Goal: Task Accomplishment & Management: Complete application form

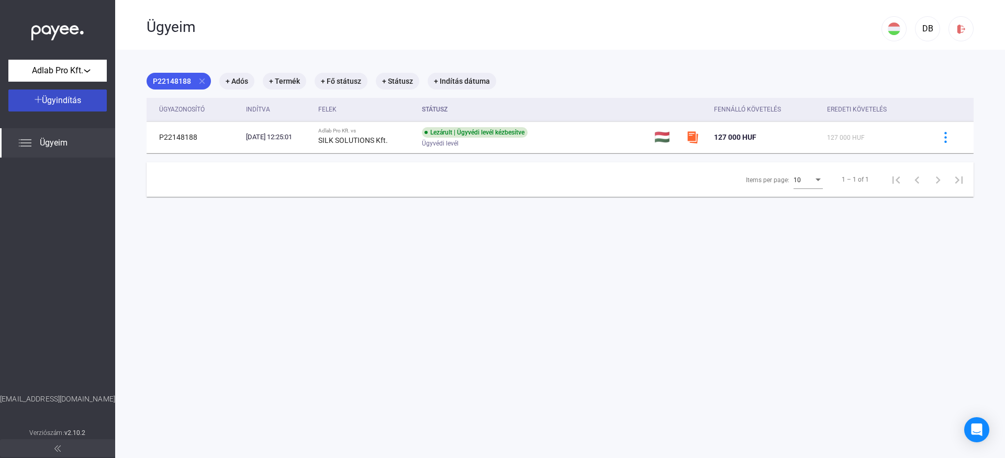
click at [66, 104] on span "Ügyindítás" at bounding box center [61, 100] width 39 height 10
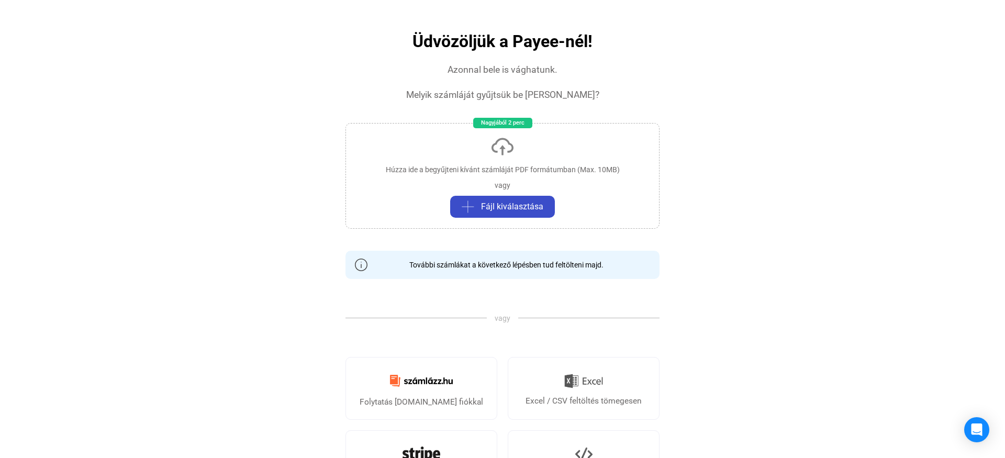
scroll to position [61, 0]
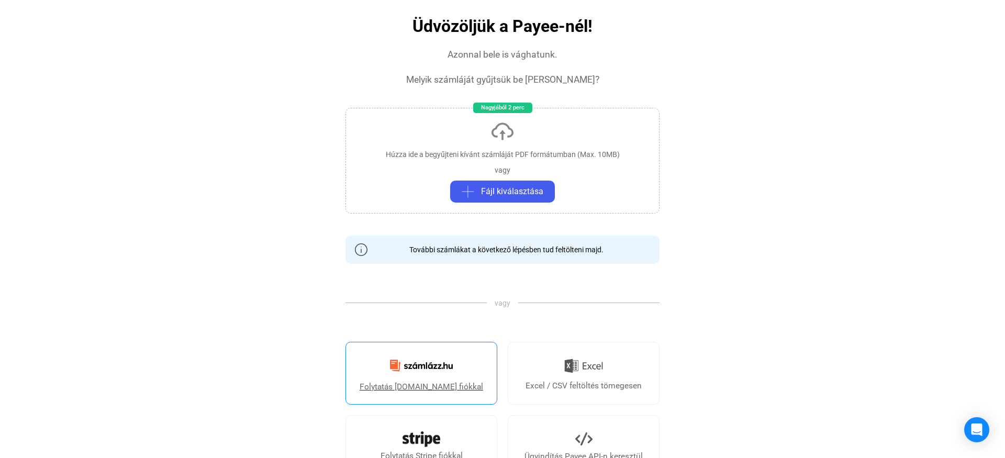
click at [432, 372] on img at bounding box center [421, 365] width 75 height 25
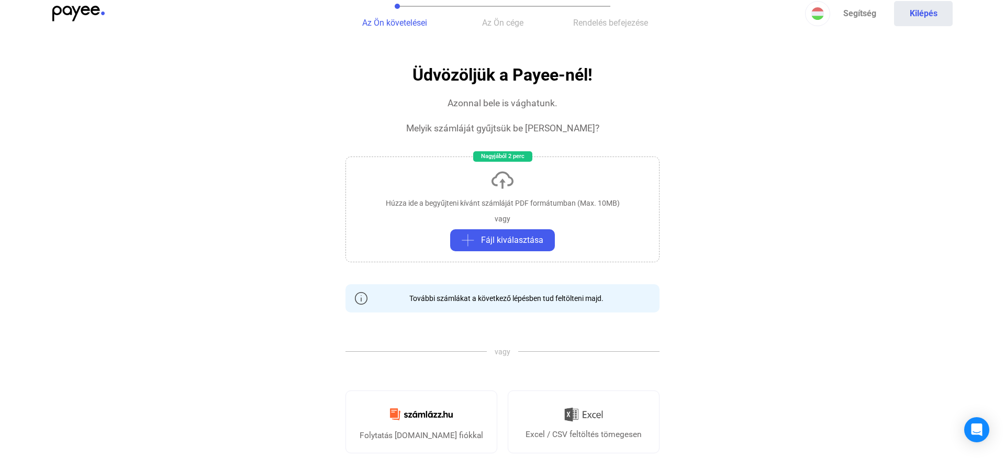
scroll to position [12, 0]
click at [532, 211] on div "Húzza ide a begyűjteni kívánt számláját PDF formátumban (Max. 10MB) vagy Fájl k…" at bounding box center [502, 210] width 314 height 106
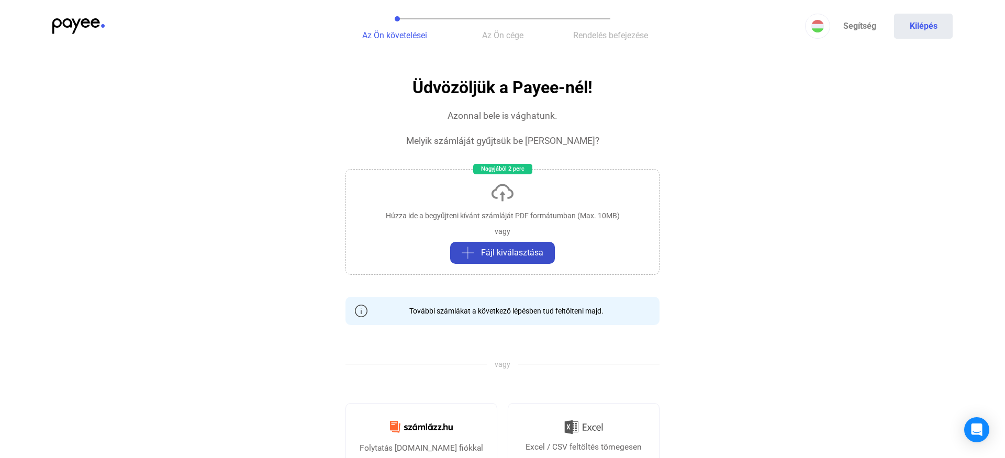
click at [508, 251] on span "Fájl kiválasztása" at bounding box center [512, 253] width 62 height 13
click at [523, 242] on button "Fájl kiválasztása" at bounding box center [502, 253] width 105 height 22
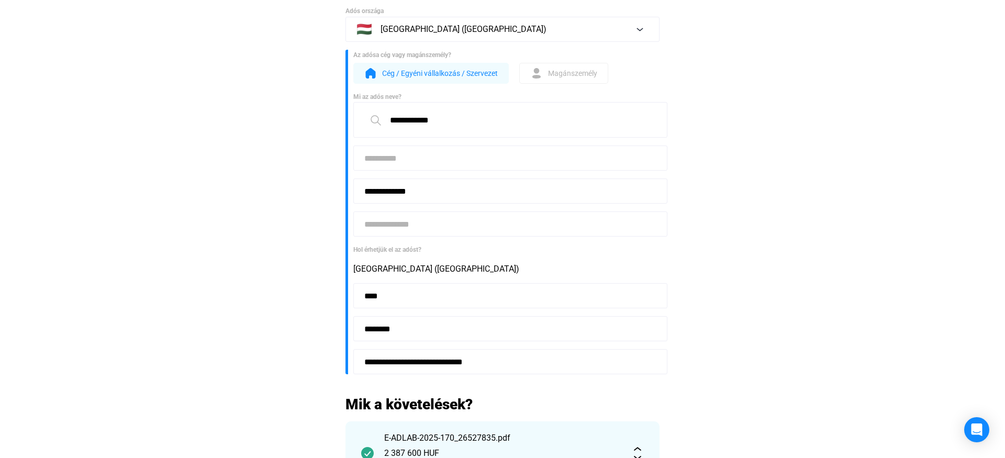
scroll to position [84, 0]
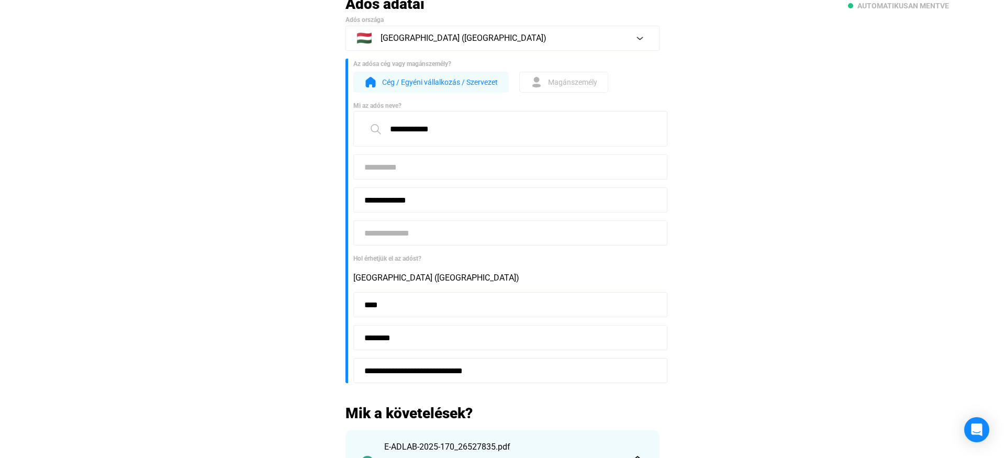
click at [395, 170] on input at bounding box center [510, 166] width 314 height 25
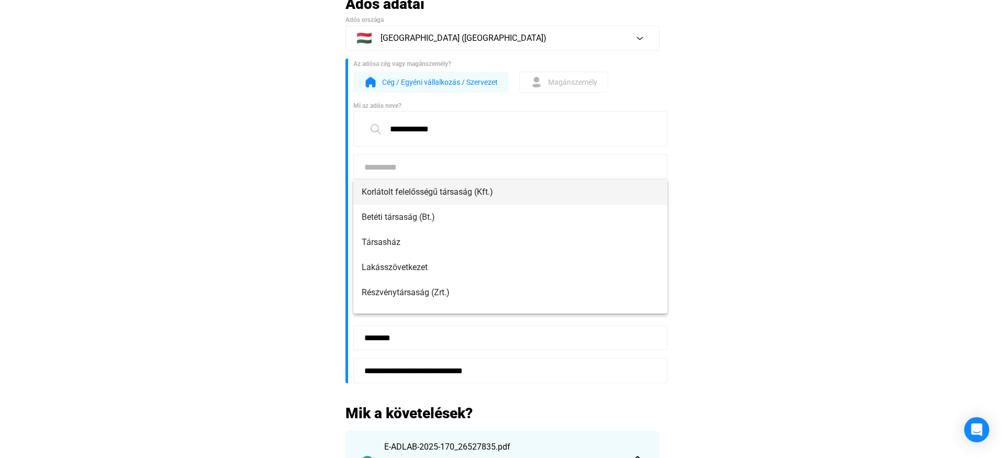
click at [443, 190] on span "Korlátolt felelősségű társaság (Kft.)" at bounding box center [510, 192] width 297 height 13
type input "**********"
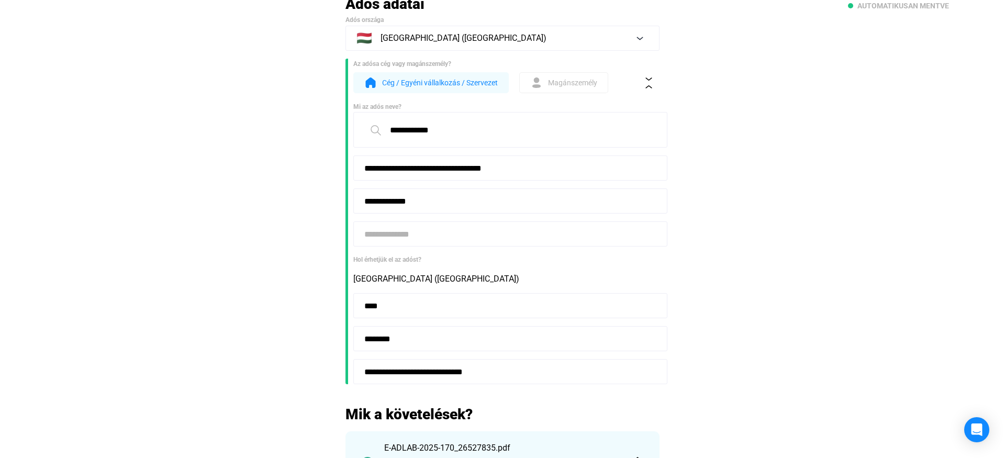
click at [502, 229] on input at bounding box center [510, 233] width 314 height 25
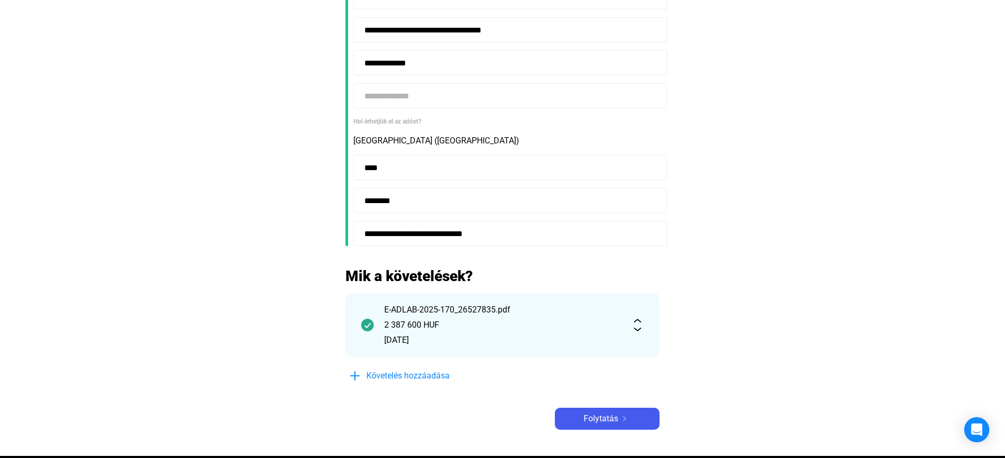
scroll to position [228, 0]
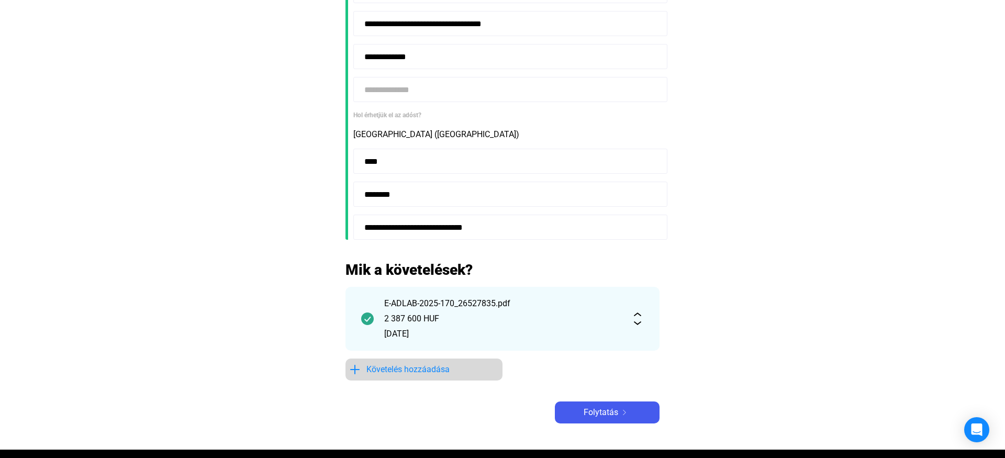
click at [396, 375] on span "Követelés hozzáadása" at bounding box center [407, 369] width 83 height 13
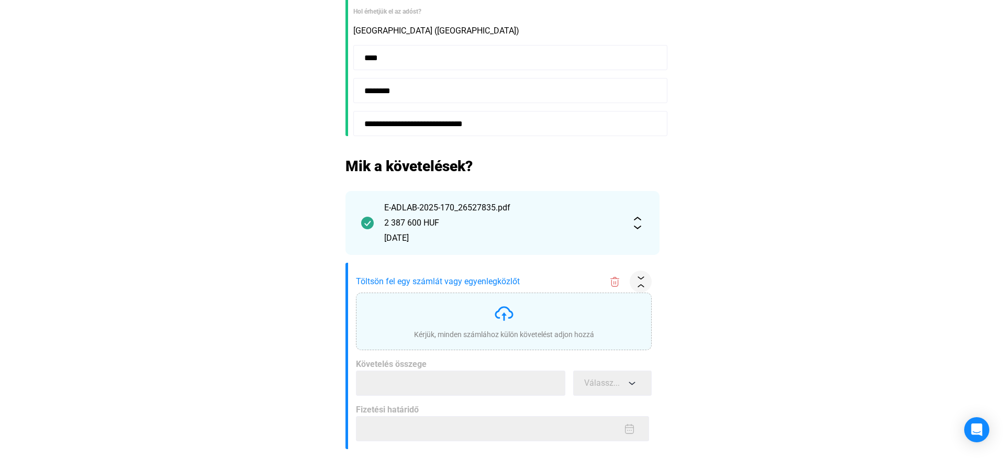
scroll to position [345, 0]
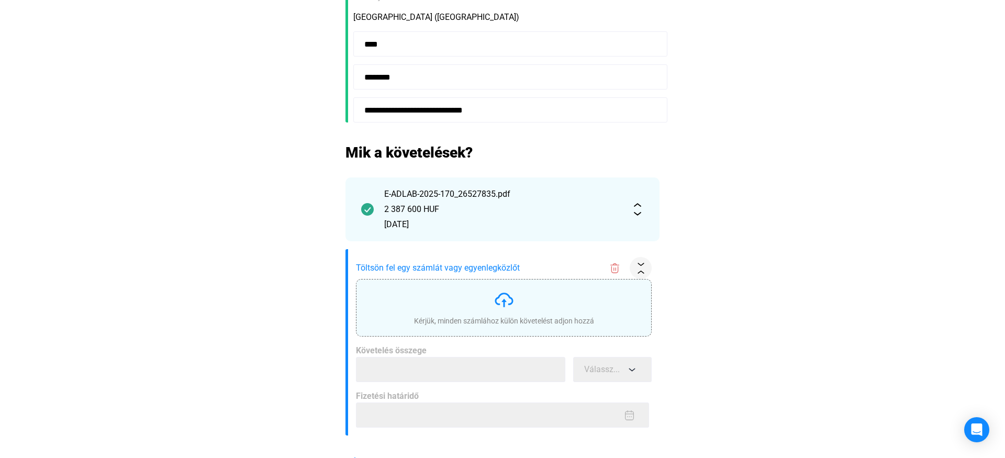
click at [511, 300] on img at bounding box center [504, 299] width 21 height 21
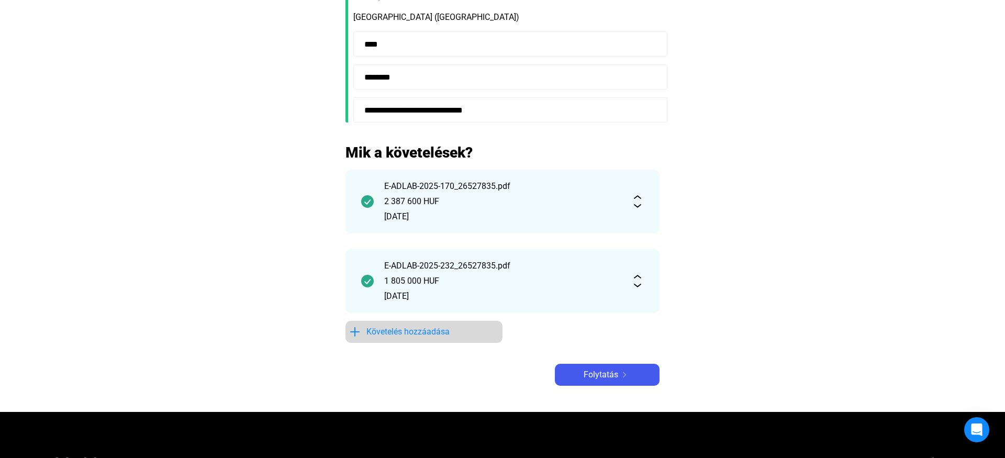
click at [420, 331] on span "Követelés hozzáadása" at bounding box center [407, 332] width 83 height 13
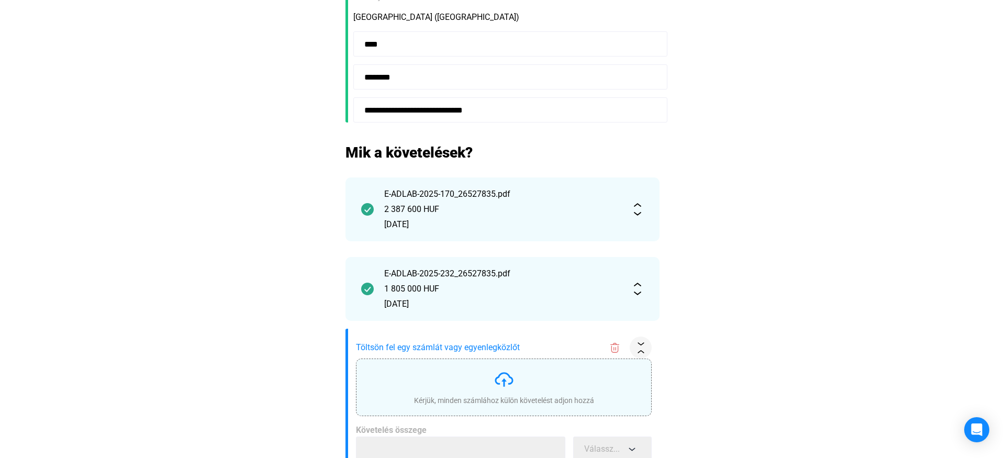
click at [509, 391] on div "Kérjük, minden számlához külön követelést adjon hozzá" at bounding box center [504, 387] width 180 height 37
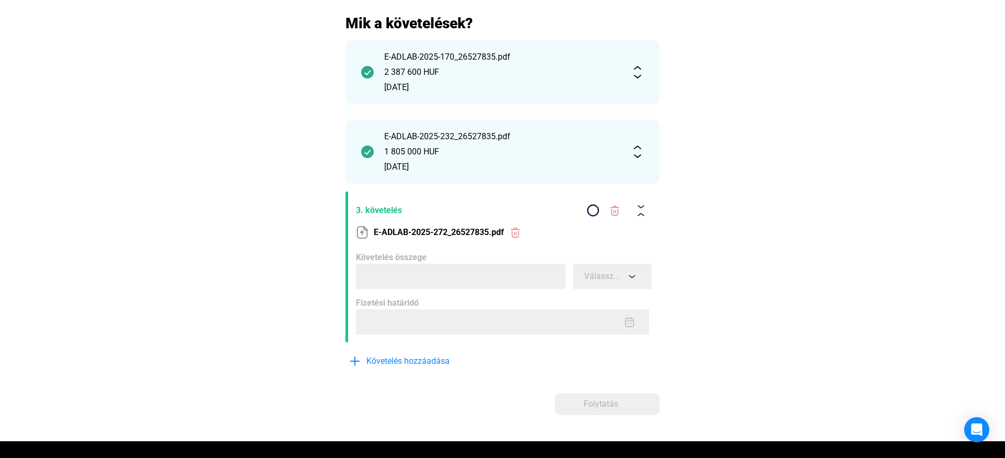
scroll to position [479, 0]
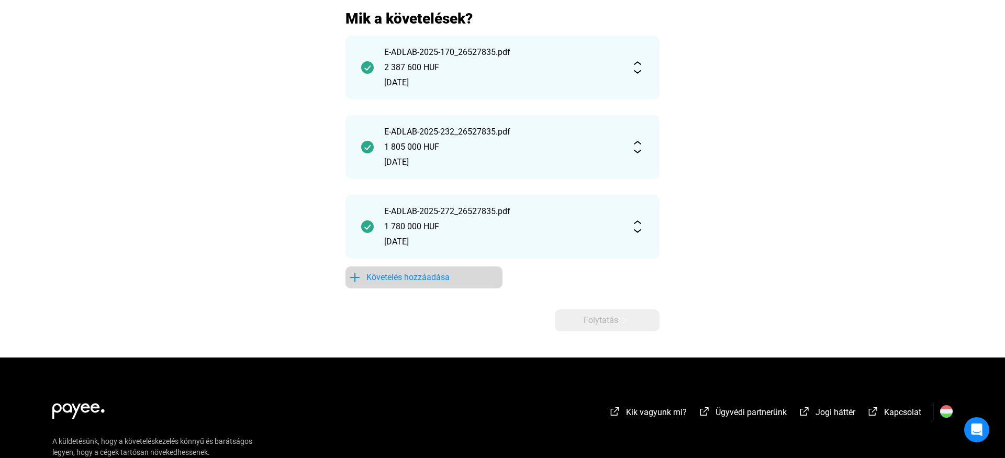
click at [403, 279] on span "Követelés hozzáadása" at bounding box center [407, 277] width 83 height 13
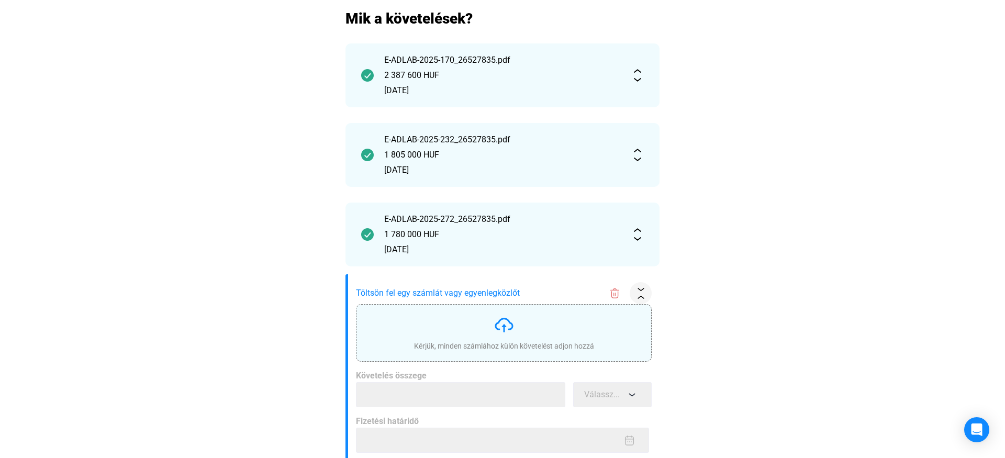
click at [508, 341] on div "Kérjük, minden számlához külön követelést adjon hozzá" at bounding box center [504, 346] width 180 height 10
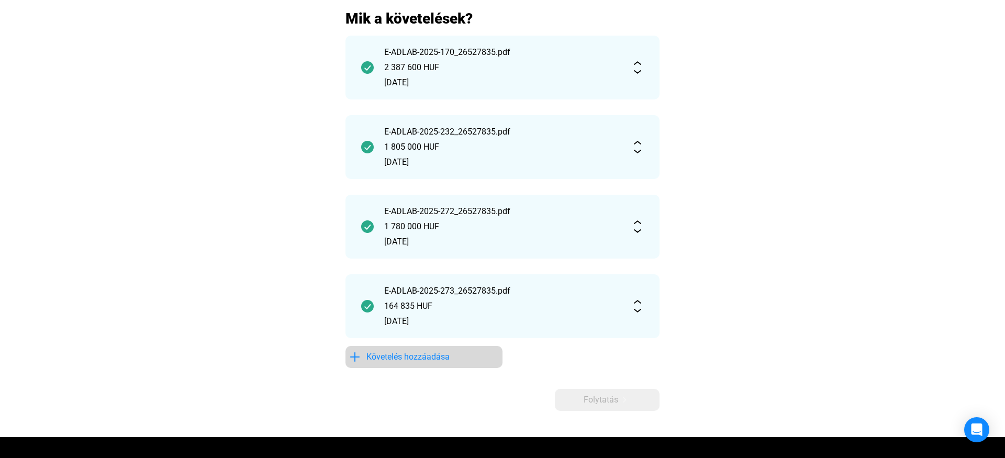
click at [404, 347] on button "Követelés hozzáadása" at bounding box center [423, 357] width 157 height 22
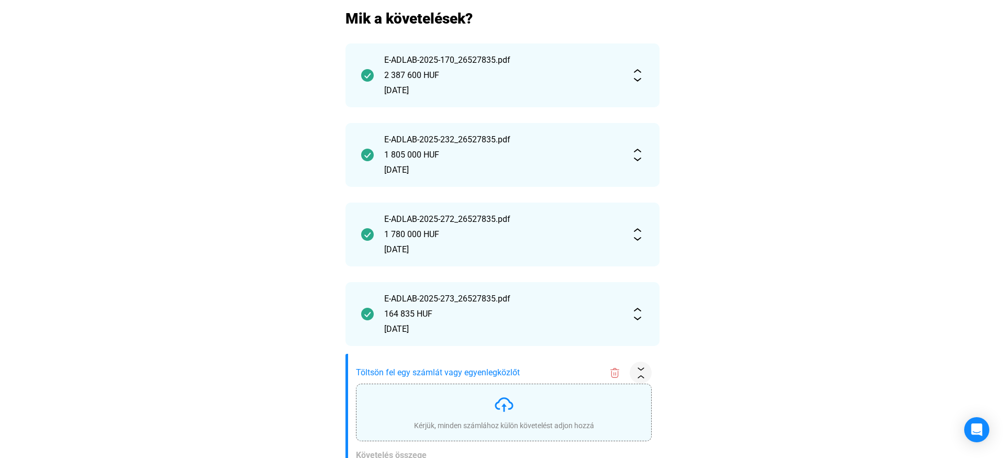
click at [494, 423] on div "Kérjük, minden számlához külön követelést adjon hozzá" at bounding box center [504, 425] width 180 height 10
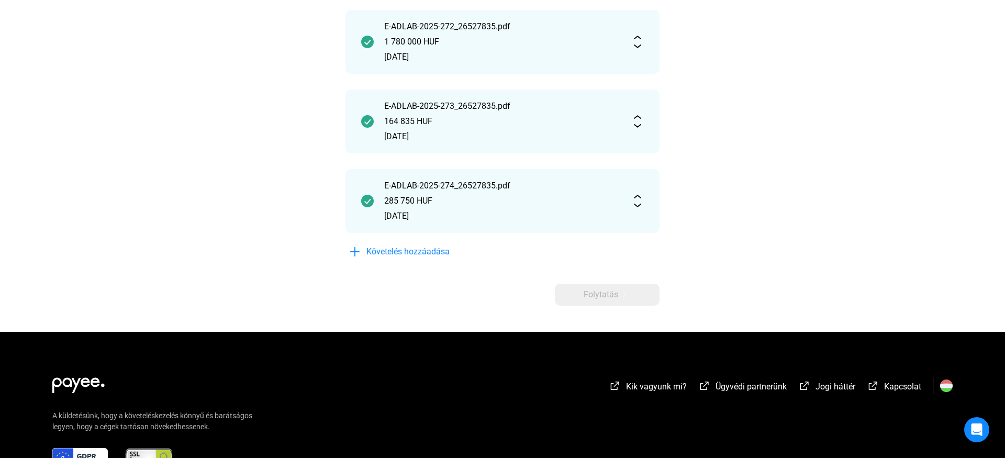
scroll to position [670, 0]
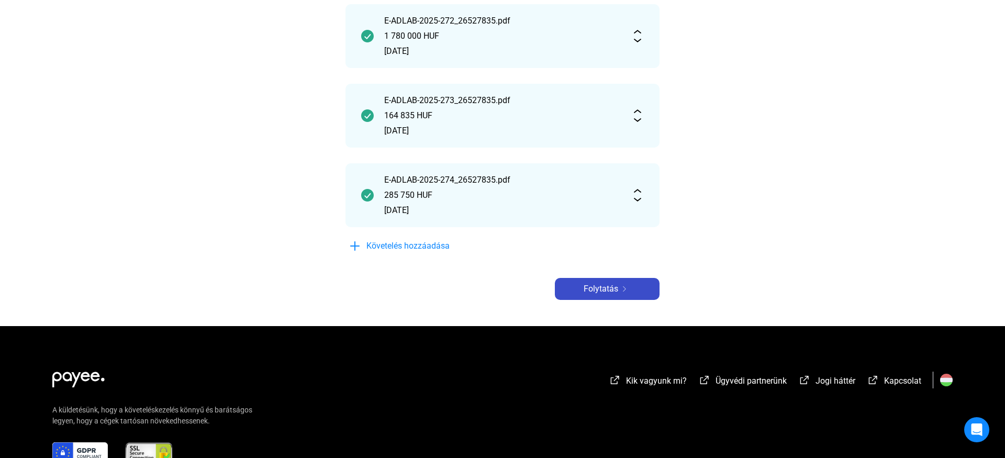
click at [610, 287] on span "Folytatás" at bounding box center [601, 289] width 35 height 13
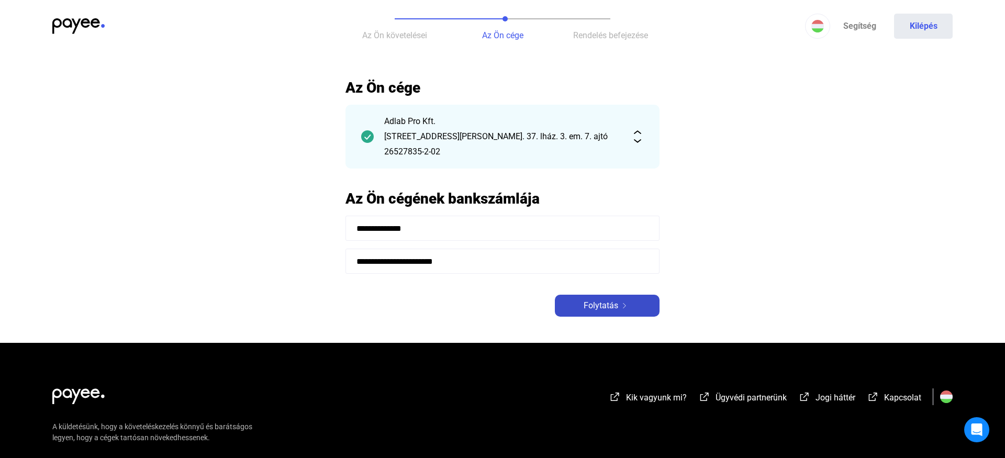
click at [608, 306] on span "Folytatás" at bounding box center [601, 305] width 35 height 13
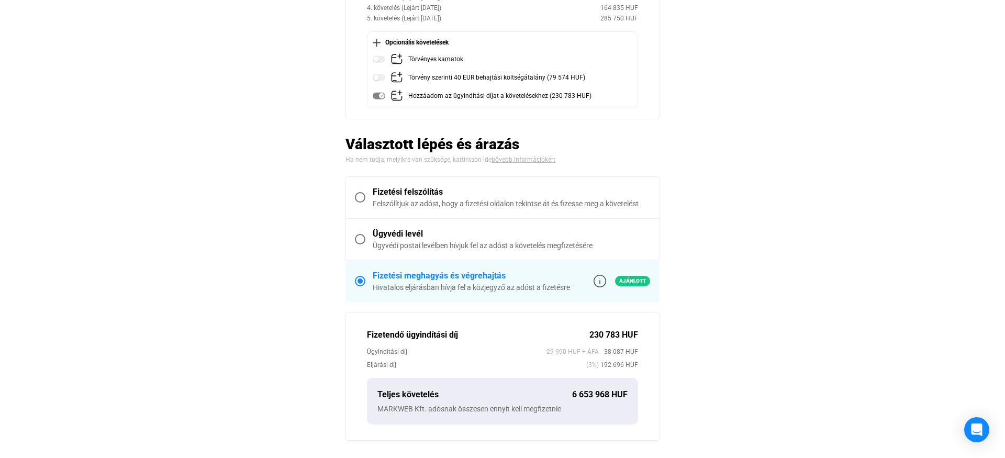
scroll to position [207, 0]
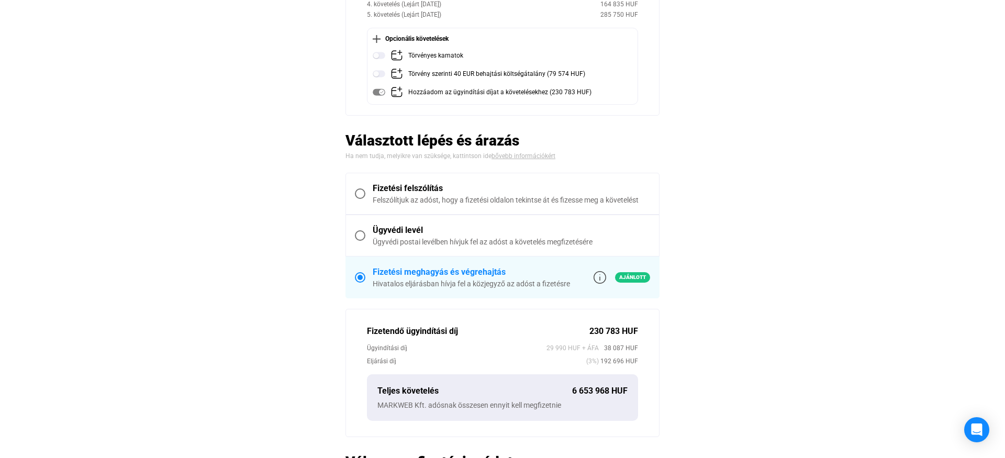
click at [421, 233] on div "Ügyvédi levél" at bounding box center [511, 230] width 277 height 13
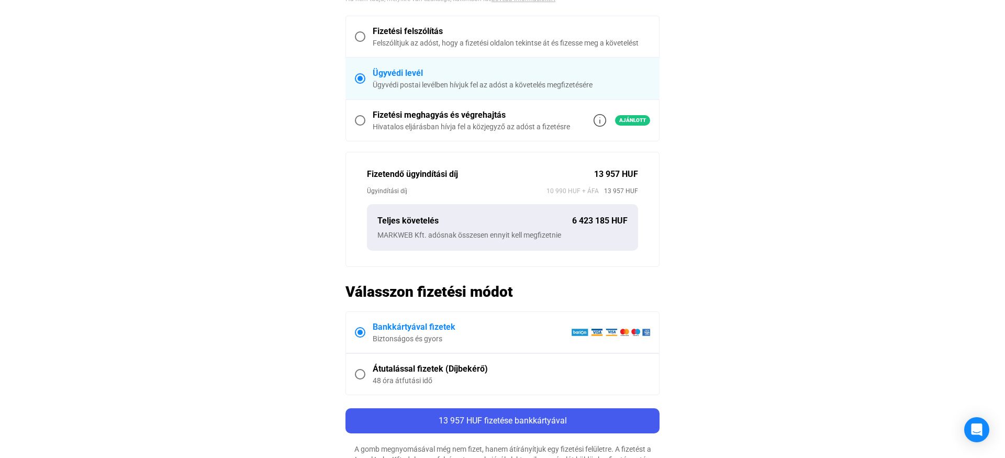
scroll to position [347, 0]
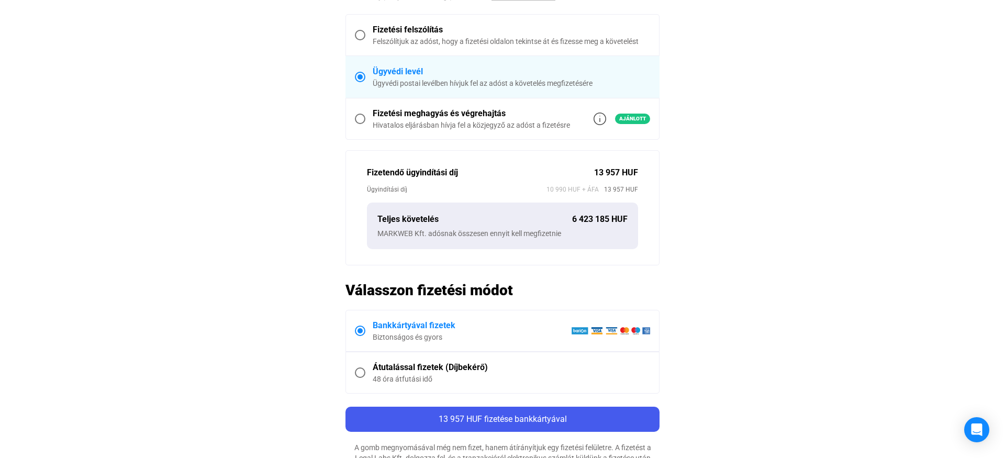
click at [549, 224] on div "Teljes követelés" at bounding box center [474, 219] width 195 height 13
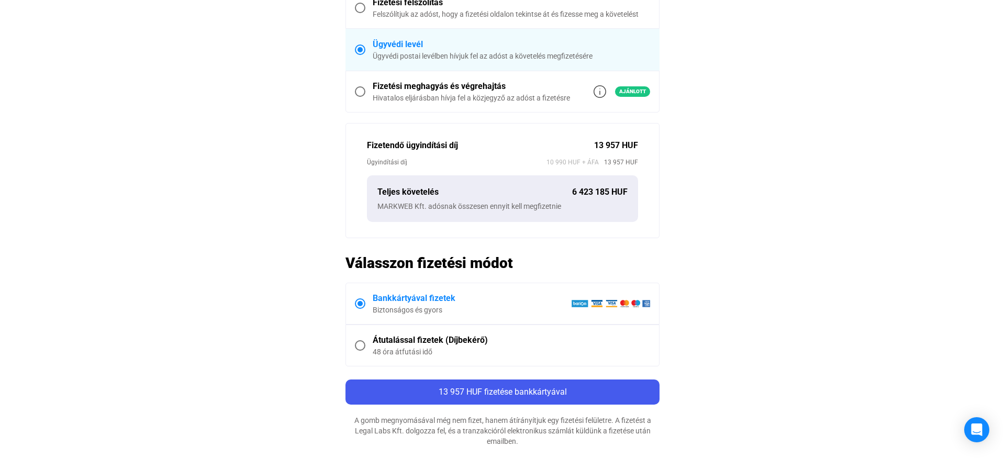
scroll to position [371, 0]
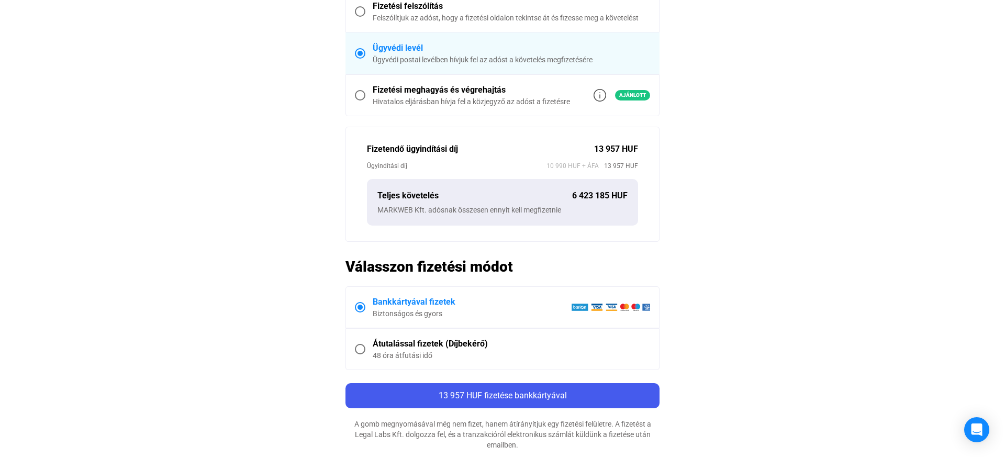
click at [418, 93] on div "Fizetési meghagyás és végrehajtás" at bounding box center [471, 90] width 197 height 13
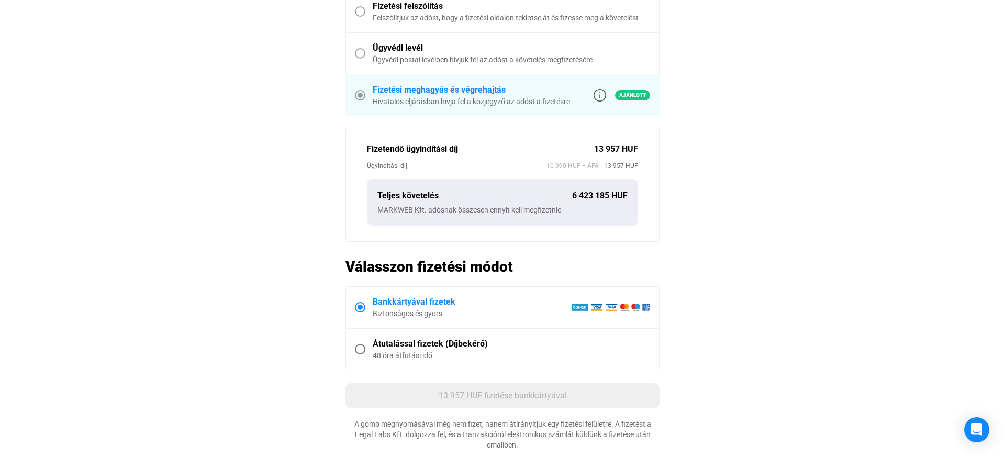
scroll to position [389, 0]
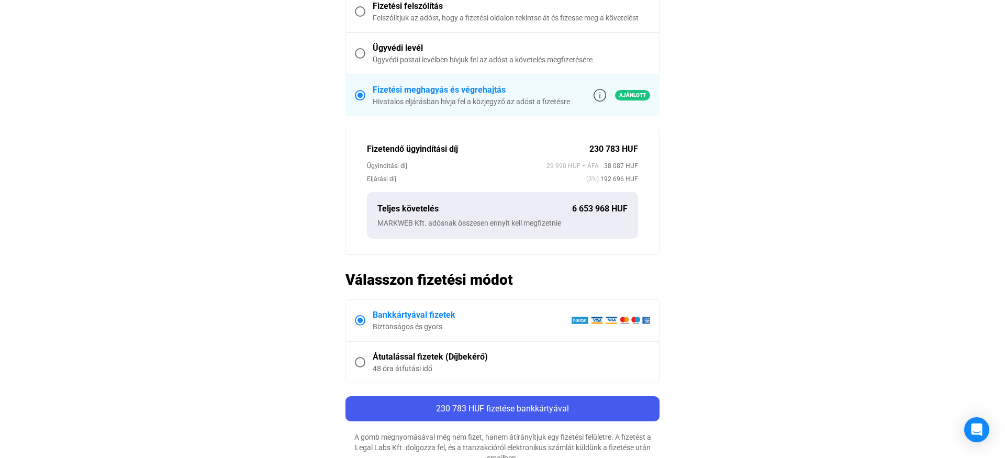
click at [415, 47] on div "Ügyvédi levél" at bounding box center [511, 48] width 277 height 13
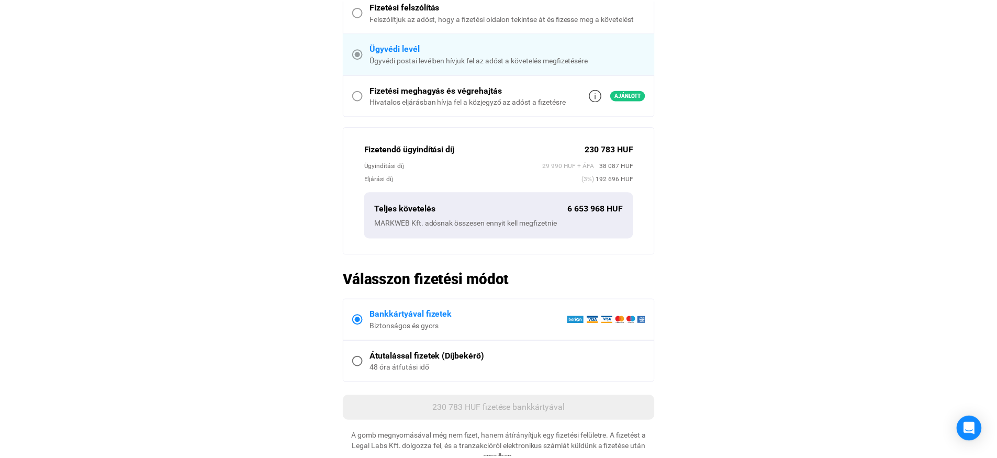
scroll to position [371, 0]
